Goal: Navigation & Orientation: Find specific page/section

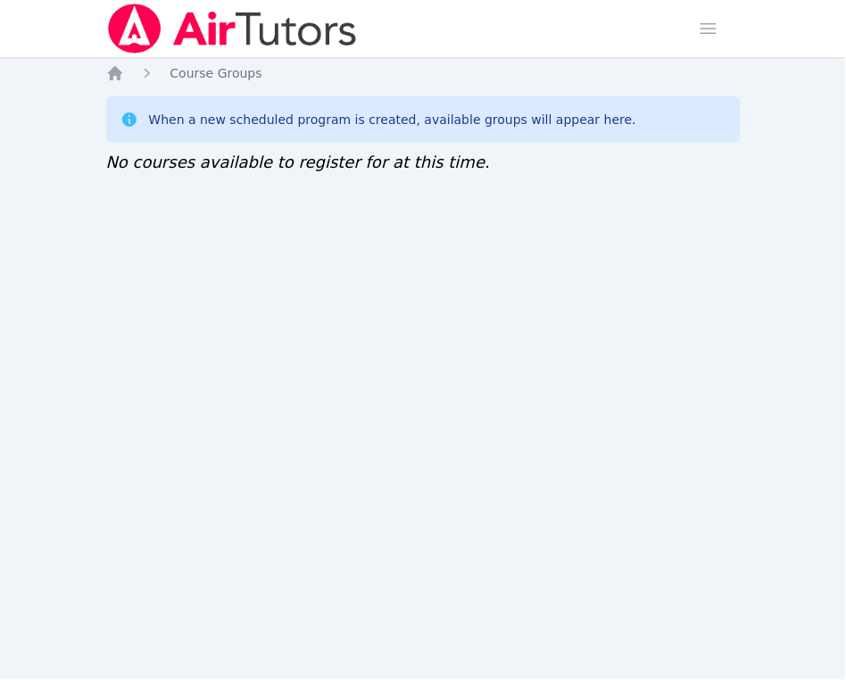
click at [831, 91] on div "Home Sessions Study Groups Students Messages Open user menu [PERSON_NAME]'[PERS…" at bounding box center [423, 340] width 846 height 680
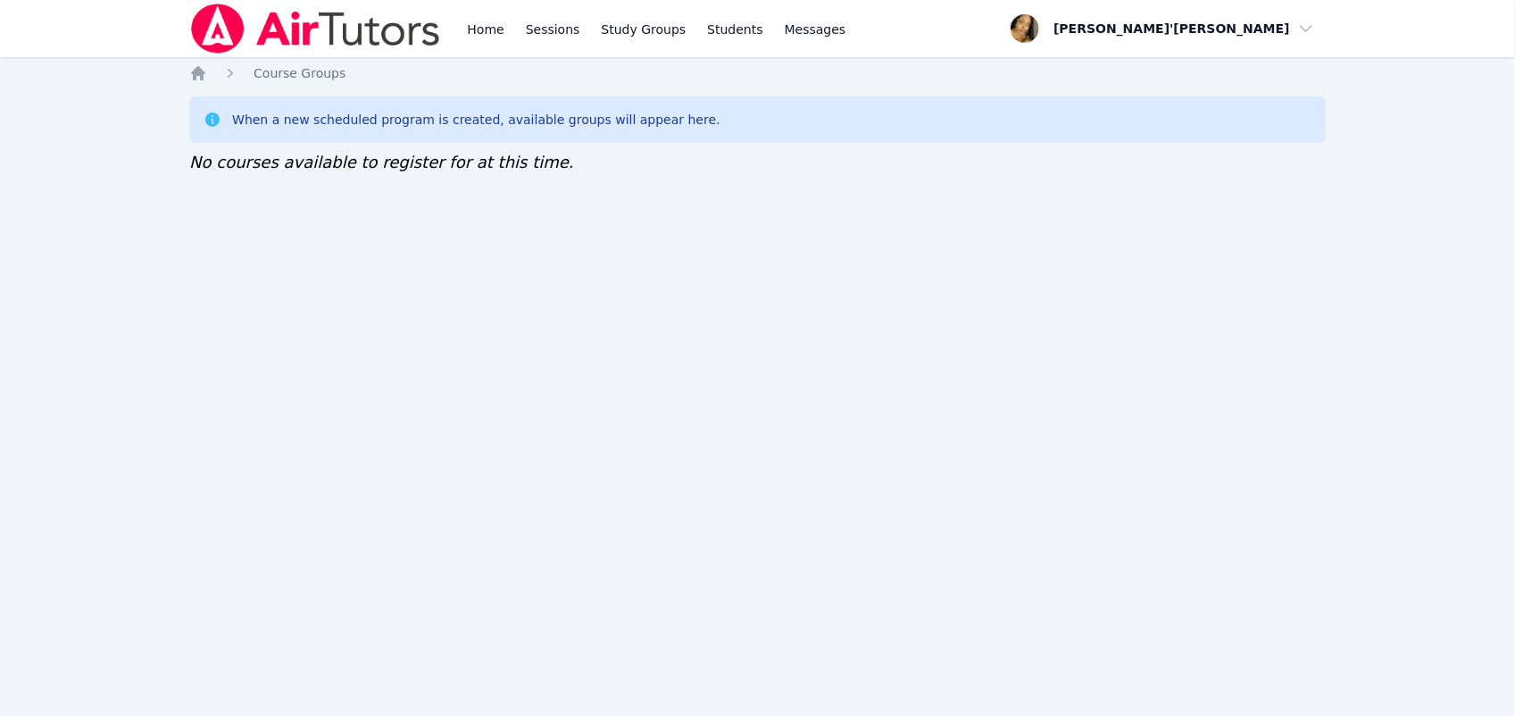
click at [54, 43] on nav "Home Sessions Study Groups Students Messages Open user menu Lee'Tayna Hostick O…" at bounding box center [757, 28] width 1515 height 57
